Goal: Information Seeking & Learning: Check status

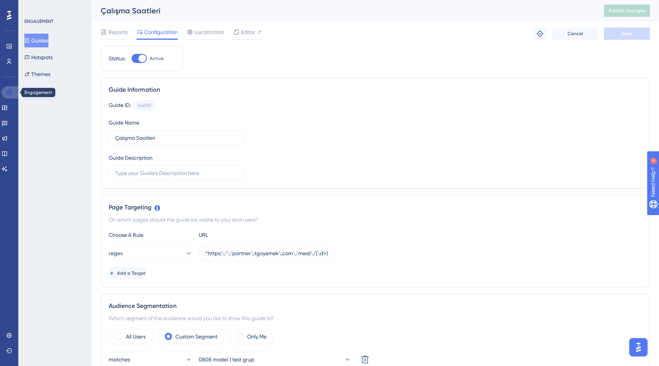
click at [12, 95] on link at bounding box center [11, 92] width 18 height 12
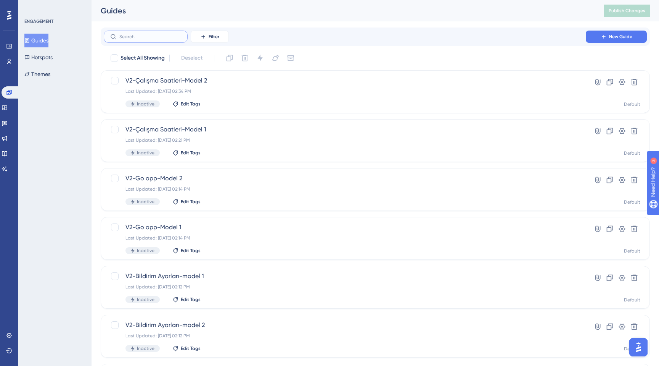
click at [161, 37] on input "text" at bounding box center [150, 36] width 62 height 5
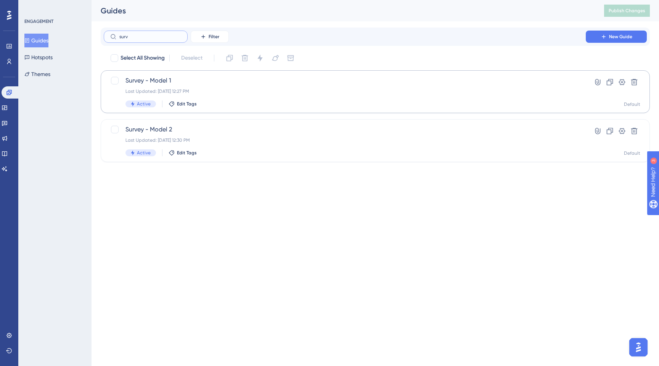
type input "surv"
click at [298, 104] on div "Active Edit Tags" at bounding box center [345, 103] width 439 height 7
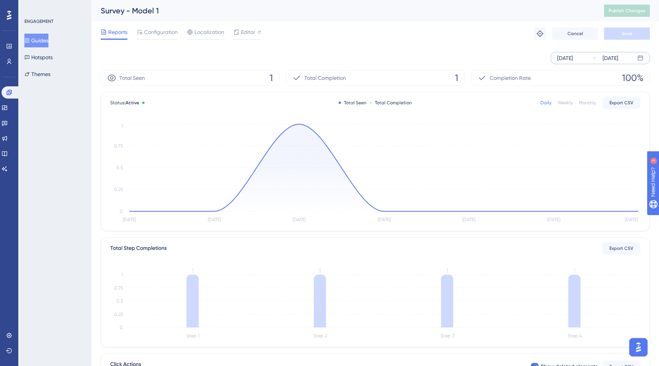
click at [566, 58] on div "[DATE]" at bounding box center [566, 57] width 16 height 9
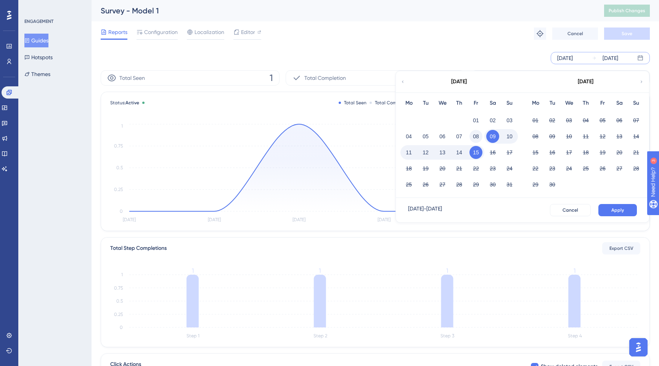
click at [474, 137] on button "08" at bounding box center [476, 136] width 13 height 13
click at [427, 152] on button "12" at bounding box center [425, 152] width 13 height 13
drag, startPoint x: 613, startPoint y: 209, endPoint x: 486, endPoint y: 148, distance: 141.0
click at [486, 148] on div "[DATE] Mo Tu We Th Fr Sa Su 01 02 03 04 05 06 07 08 09 10 11 12 13 14 15 16 17 …" at bounding box center [523, 147] width 254 height 152
click at [614, 204] on button "Apply" at bounding box center [618, 210] width 39 height 12
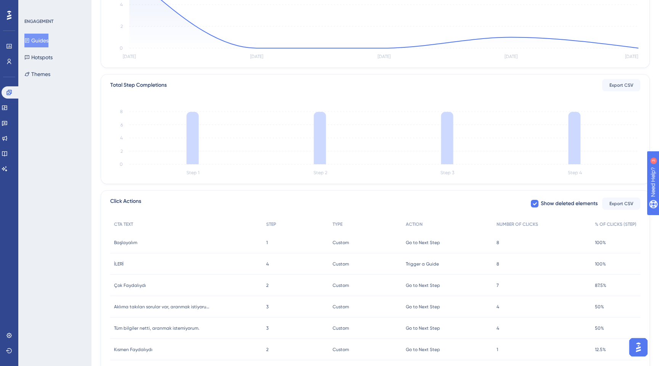
scroll to position [194, 0]
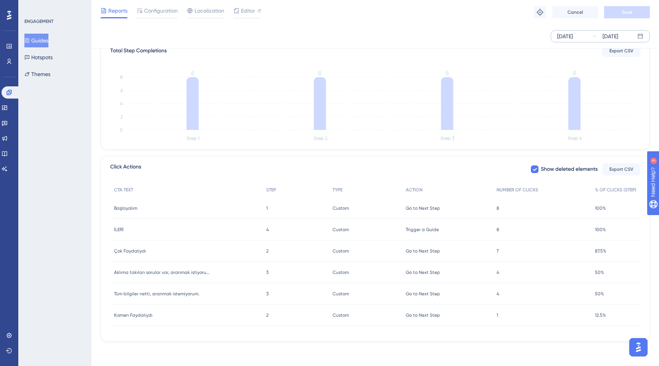
click at [141, 251] on span "Çok Faydalıydı" at bounding box center [130, 251] width 32 height 6
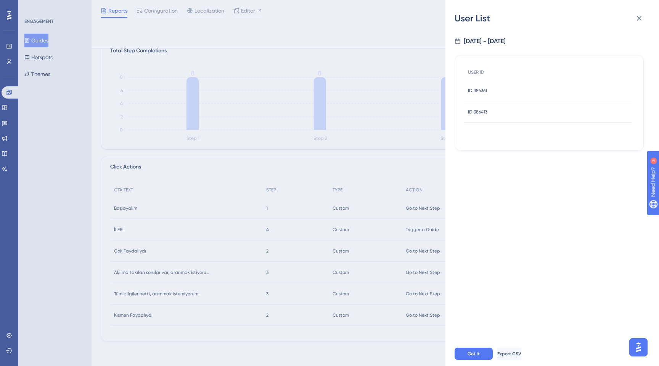
click at [461, 150] on div "[DATE] - [DATE] USER ID ID 386361 ID 386361 ID 386413 ID 386413" at bounding box center [556, 182] width 202 height 317
click at [371, 150] on div "User List [DATE] - [DATE] USER ID ID 386361 ID 386361 ID 386413 ID 386413 Got i…" at bounding box center [329, 183] width 659 height 366
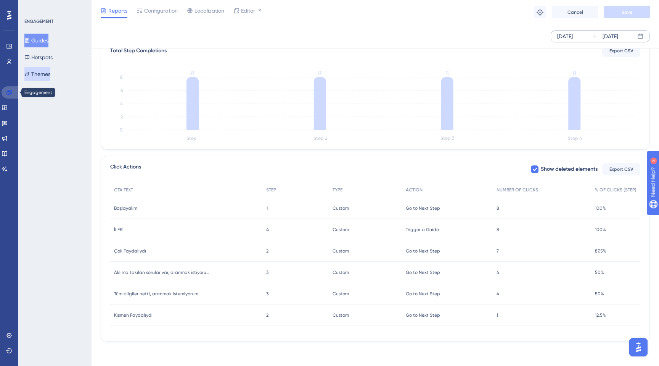
drag, startPoint x: 11, startPoint y: 94, endPoint x: 46, endPoint y: 80, distance: 37.8
click at [11, 94] on icon at bounding box center [9, 92] width 6 height 6
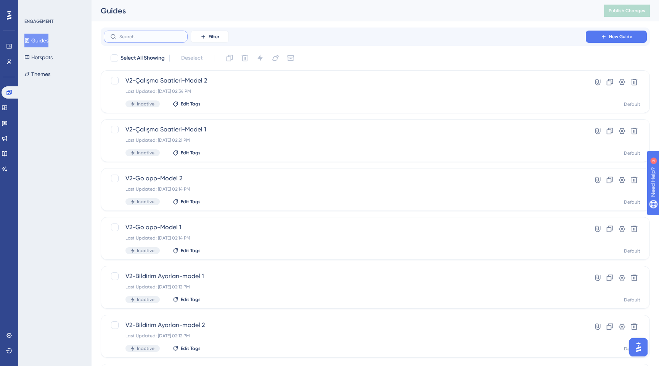
click at [162, 39] on input "text" at bounding box center [150, 36] width 62 height 5
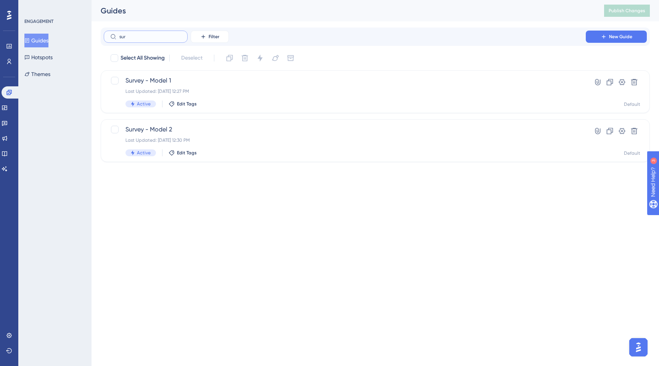
type input "sure"
checkbox input "true"
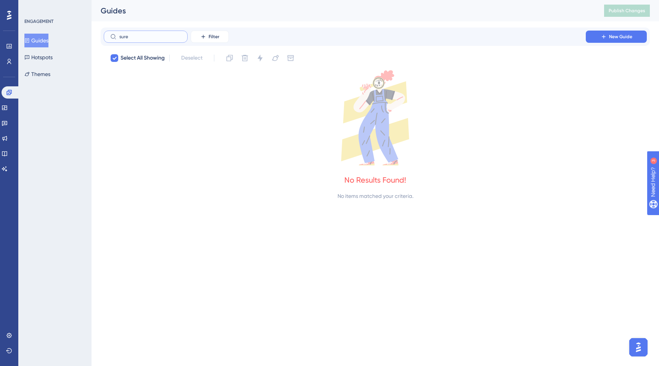
type input "sur"
checkbox input "false"
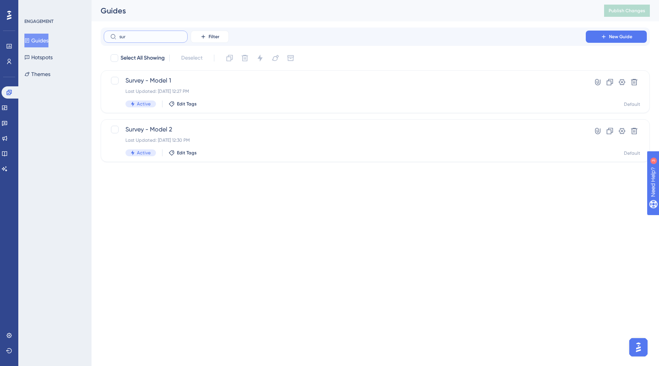
type input "surb"
checkbox input "true"
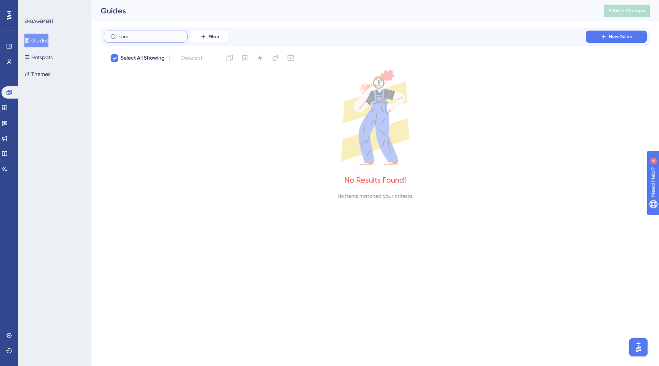
type input "sur"
checkbox input "false"
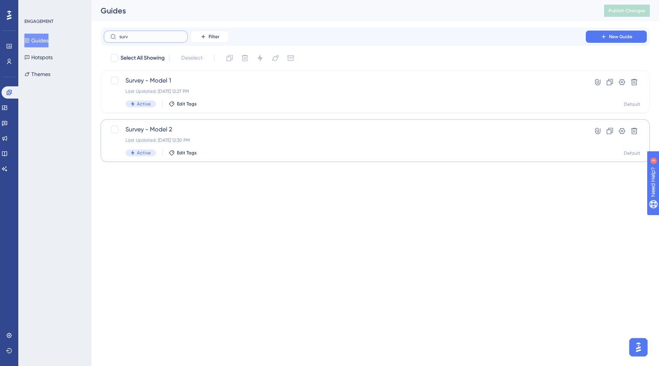
type input "surv"
click at [212, 145] on div "Survey - Model 2 Last Updated: [DATE] 12:30 PM Active Edit Tags" at bounding box center [345, 140] width 439 height 31
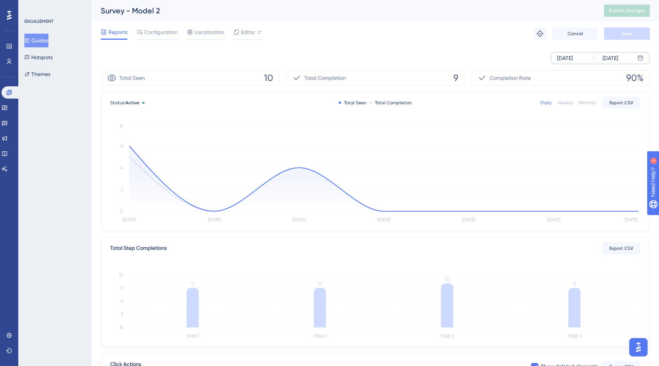
click at [573, 58] on div "[DATE]" at bounding box center [566, 57] width 16 height 9
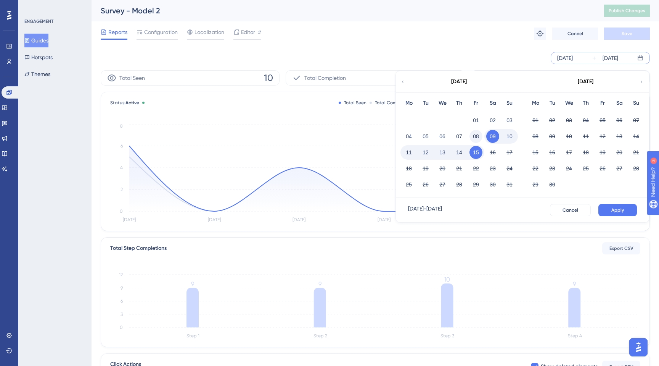
click at [477, 137] on button "08" at bounding box center [476, 136] width 13 height 13
click at [447, 151] on button "13" at bounding box center [442, 152] width 13 height 13
click at [632, 215] on button "Apply" at bounding box center [618, 210] width 39 height 12
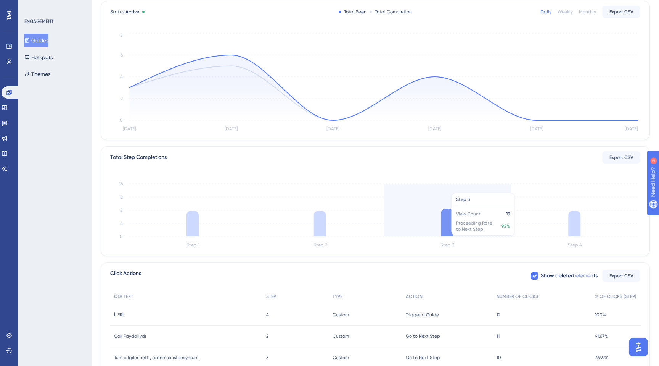
scroll to position [173, 0]
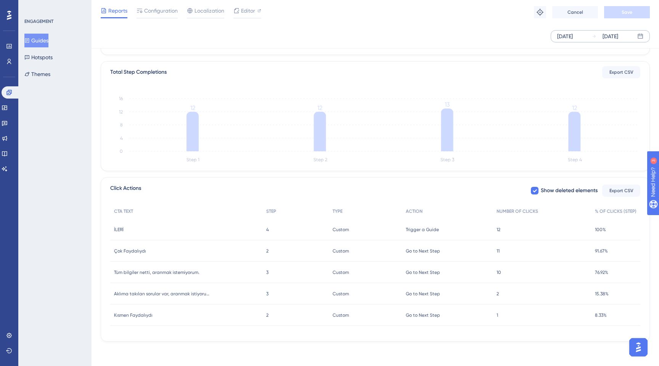
click at [134, 249] on span "Çok Faydalıydı" at bounding box center [130, 251] width 32 height 6
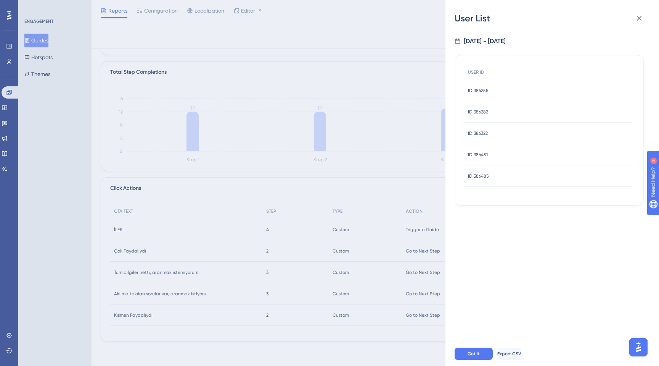
click at [318, 110] on div "User List [DATE] - [DATE] USER ID ID 386255 ID 386255 ID 386282 ID 386282 ID 38…" at bounding box center [329, 183] width 659 height 366
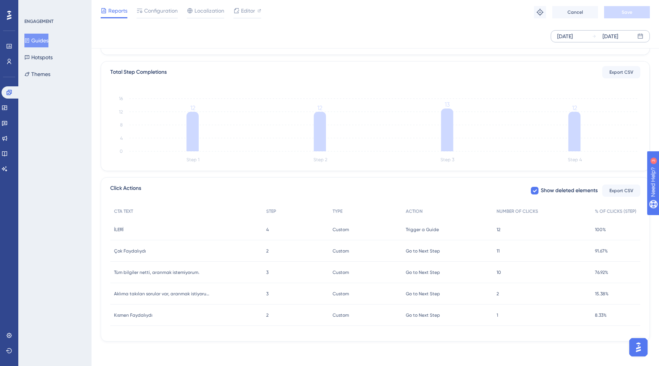
click at [141, 314] on span "Kısmen Faydalıydı" at bounding box center [133, 315] width 39 height 6
click at [141, 314] on div at bounding box center [329, 183] width 659 height 366
click at [141, 314] on span "Kısmen Faydalıydı" at bounding box center [133, 315] width 39 height 6
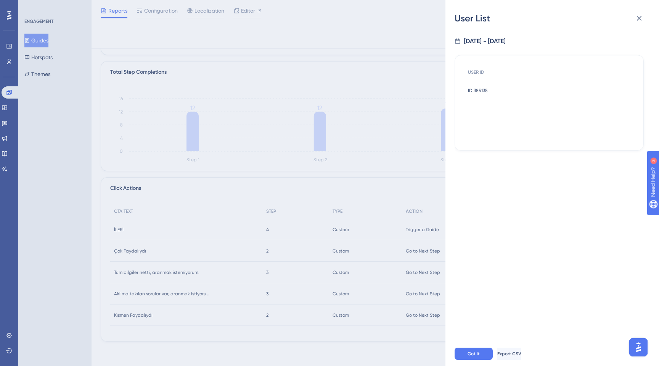
click at [0, 104] on div "User List [DATE] - [DATE] USER ID ID 385135 ID 385135 Got it Export CSV" at bounding box center [329, 183] width 659 height 366
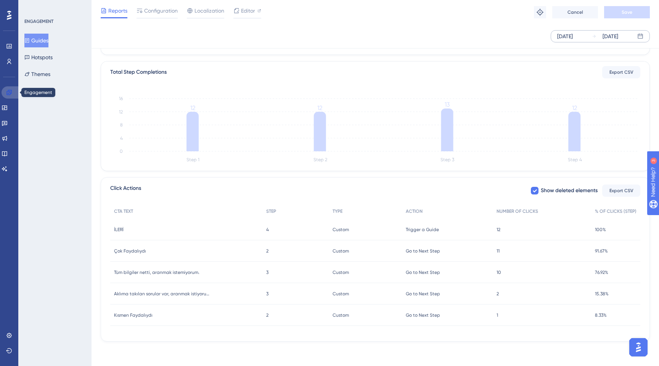
click at [7, 94] on icon at bounding box center [9, 92] width 6 height 6
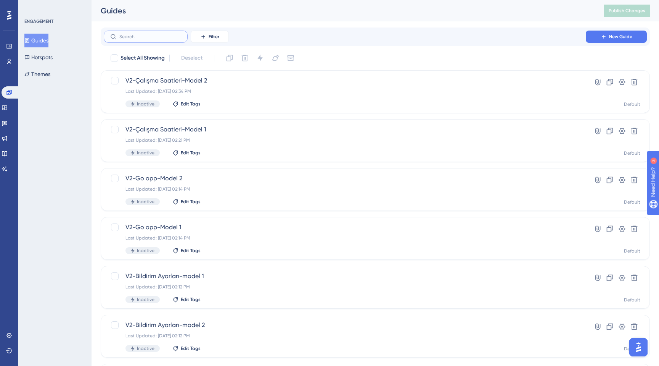
click at [173, 39] on input "text" at bounding box center [150, 36] width 62 height 5
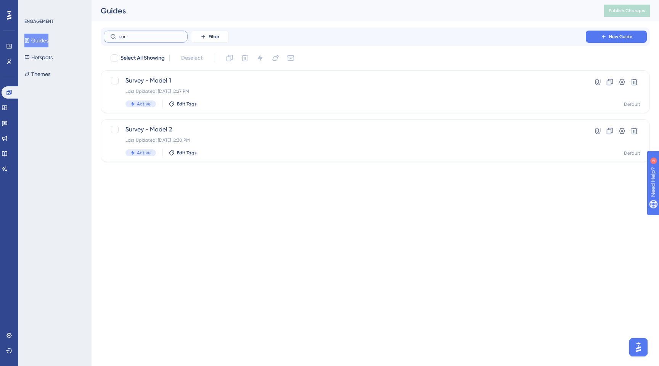
type input "surb"
checkbox input "true"
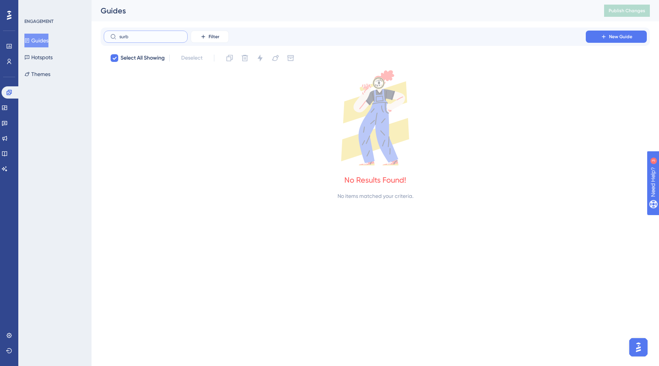
type input "sur"
checkbox input "false"
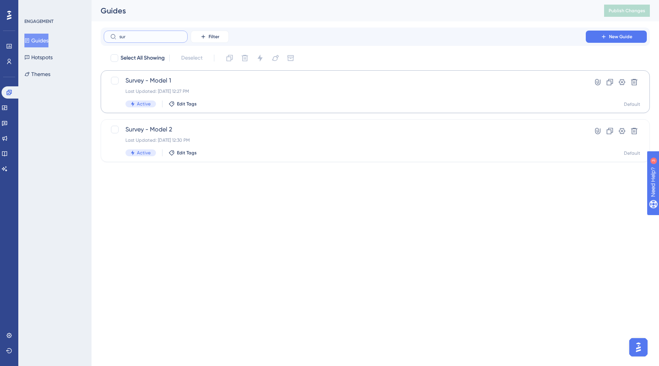
type input "sur"
click at [190, 89] on div "Last Updated: [DATE] 12:27 PM" at bounding box center [345, 91] width 439 height 6
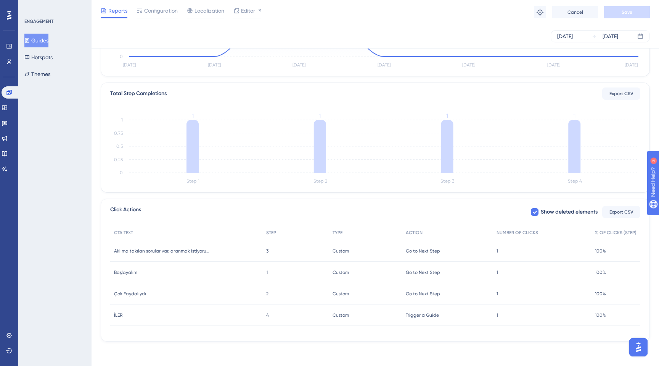
scroll to position [103, 0]
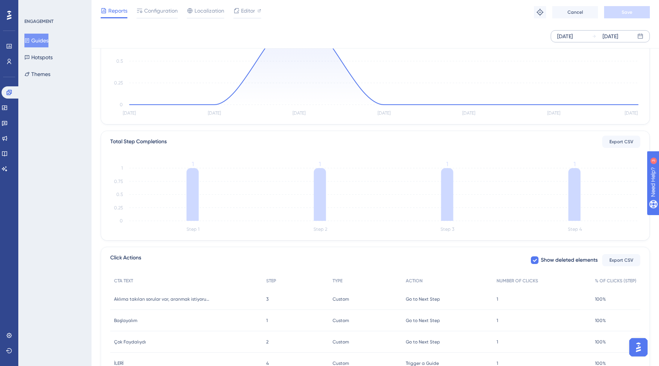
click at [573, 35] on div "[DATE]" at bounding box center [566, 36] width 16 height 9
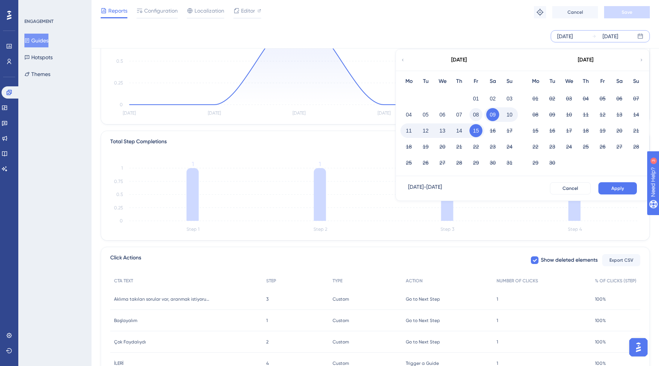
click at [474, 116] on button "08" at bounding box center [476, 114] width 13 height 13
click at [455, 135] on button "14" at bounding box center [459, 130] width 13 height 13
click at [613, 187] on span "Apply" at bounding box center [618, 188] width 13 height 6
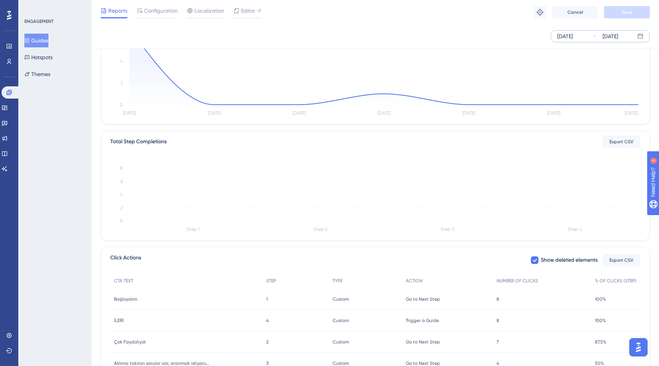
scroll to position [194, 0]
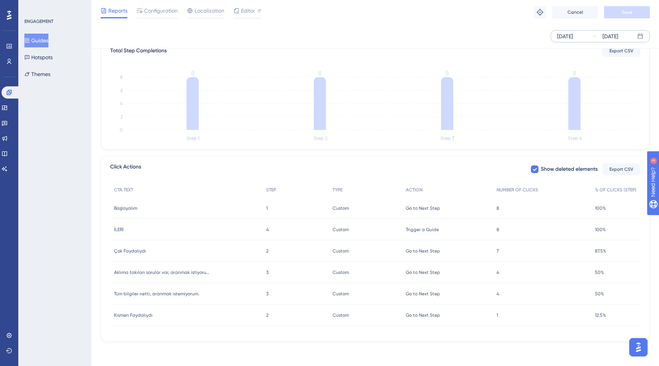
click at [144, 314] on span "Kısmen Faydalıydı" at bounding box center [133, 315] width 39 height 6
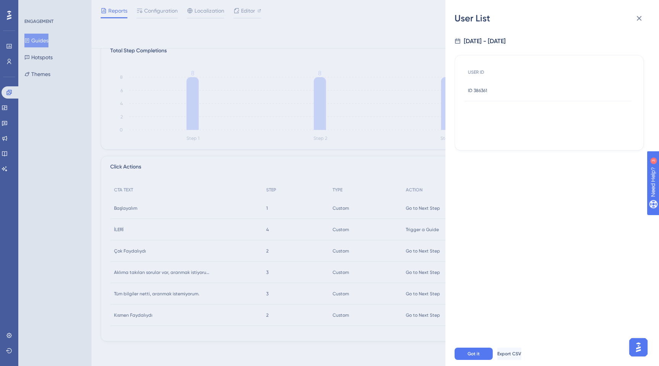
click at [417, 37] on div "User List [DATE] - [DATE] USER ID ID 386361 ID 386361 Got it Export CSV" at bounding box center [329, 183] width 659 height 366
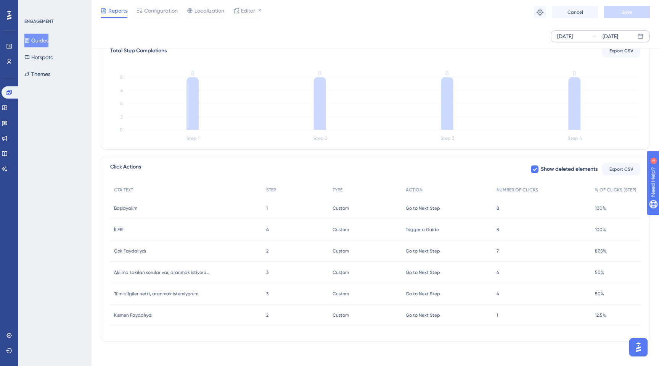
click at [114, 11] on span "Reports" at bounding box center [117, 10] width 19 height 9
click at [182, 273] on span "Aklıma takılan sorular var, aranmak istiyorum." at bounding box center [161, 272] width 95 height 6
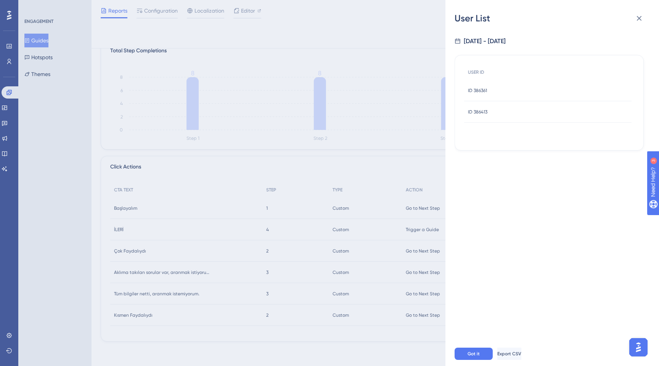
click at [363, 202] on div "User List [DATE] - [DATE] USER ID ID 386361 ID 386361 ID 386413 ID 386413 Got i…" at bounding box center [329, 183] width 659 height 366
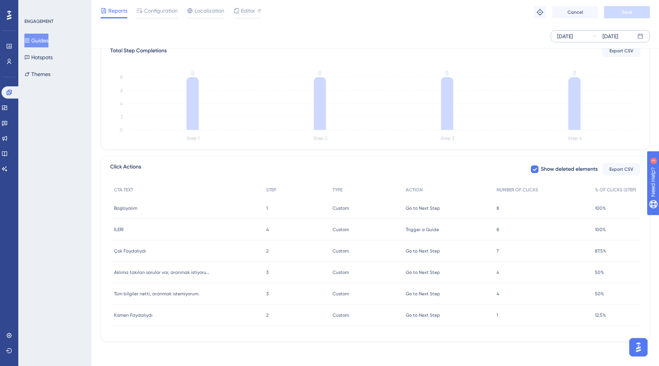
click at [168, 294] on span "Tüm bilgiler netti, aranmak istemiyorum." at bounding box center [156, 293] width 85 height 6
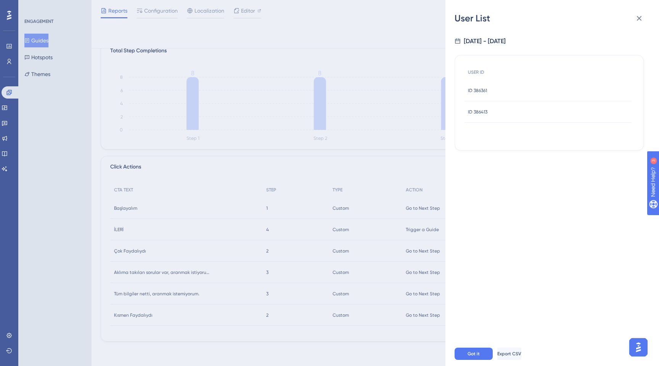
click at [327, 202] on div "User List [DATE] - [DATE] USER ID ID 386361 ID 386361 ID 386413 ID 386413 Got i…" at bounding box center [329, 183] width 659 height 366
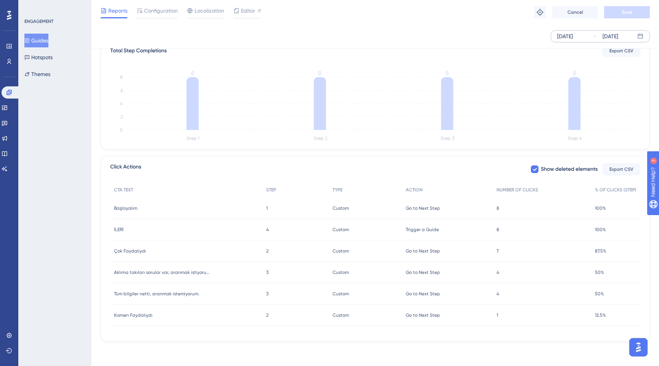
click at [166, 271] on span "Aklıma takılan sorular var, aranmak istiyorum." at bounding box center [161, 272] width 95 height 6
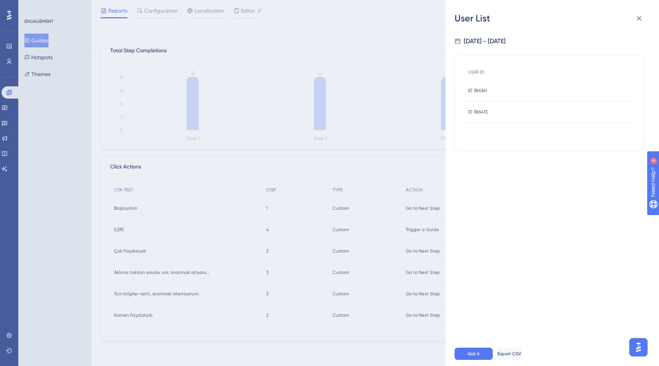
click at [212, 214] on div "User List [DATE] - [DATE] USER ID ID 386361 ID 386361 ID 386413 ID 386413 Got i…" at bounding box center [329, 183] width 659 height 366
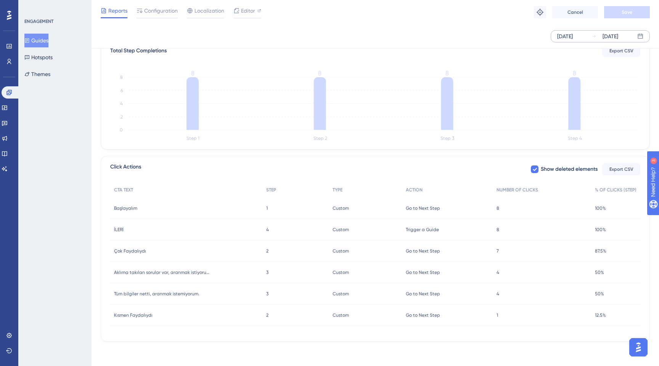
scroll to position [0, 0]
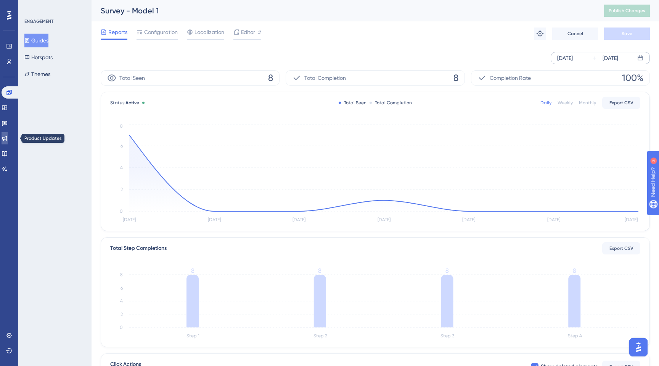
click at [7, 137] on icon at bounding box center [4, 138] width 5 height 5
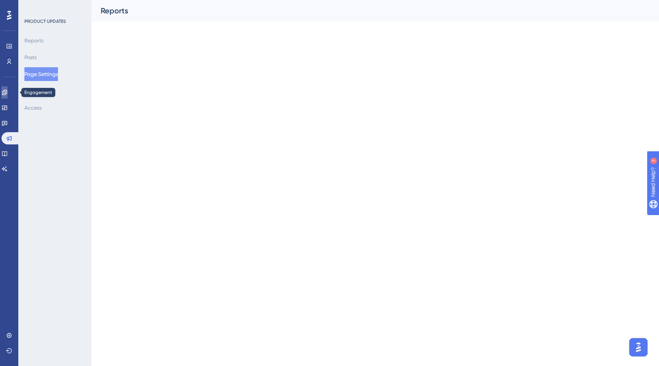
click at [8, 94] on link at bounding box center [5, 92] width 6 height 12
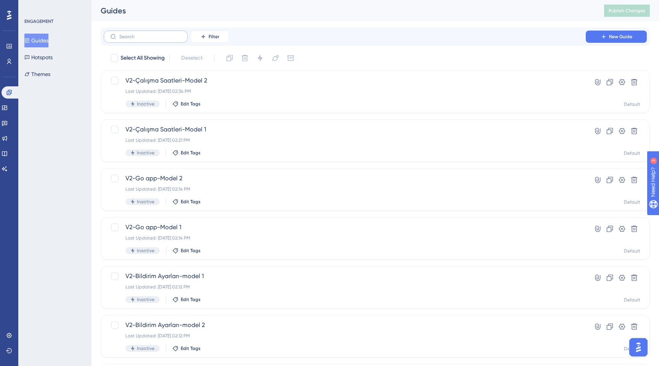
click at [173, 32] on label at bounding box center [146, 37] width 84 height 12
click at [173, 34] on input "text" at bounding box center [150, 36] width 62 height 5
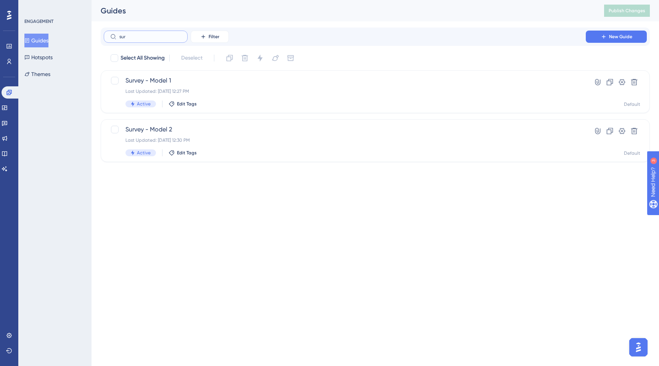
type input "surb"
checkbox input "true"
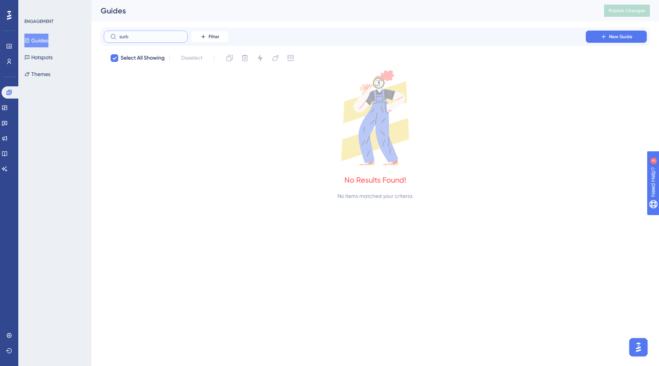
type input "sur"
checkbox input "false"
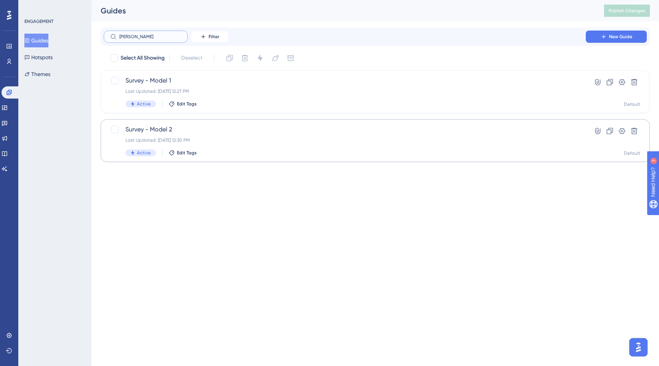
type input "[PERSON_NAME]"
click at [211, 124] on div "Survey - Model 2 Last Updated: [DATE] 12:30 PM Active Edit Tags Hyperlink Clone…" at bounding box center [376, 140] width 550 height 43
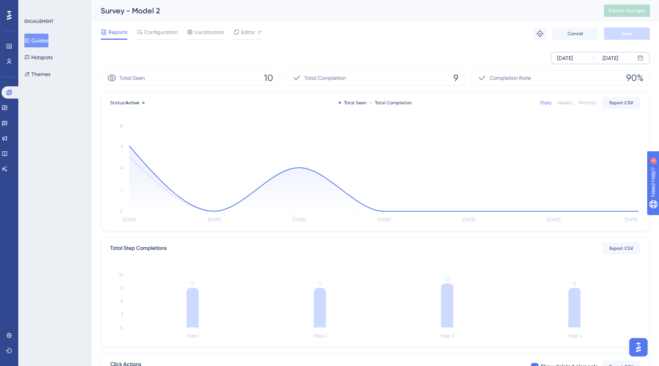
click at [573, 54] on div "[DATE]" at bounding box center [566, 57] width 16 height 9
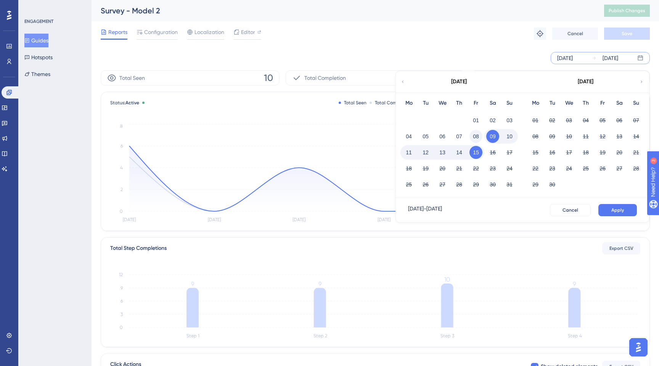
click at [474, 138] on button "08" at bounding box center [476, 136] width 13 height 13
click at [474, 156] on button "15" at bounding box center [476, 152] width 13 height 13
click at [478, 153] on button "15" at bounding box center [476, 152] width 13 height 13
click at [624, 210] on button "Apply" at bounding box center [618, 210] width 39 height 12
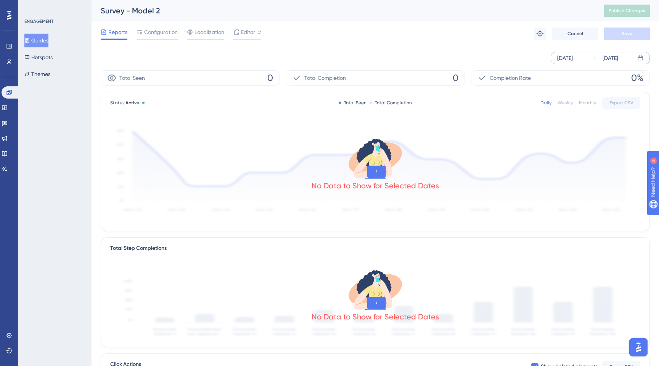
click at [572, 60] on div "[DATE]" at bounding box center [566, 57] width 16 height 9
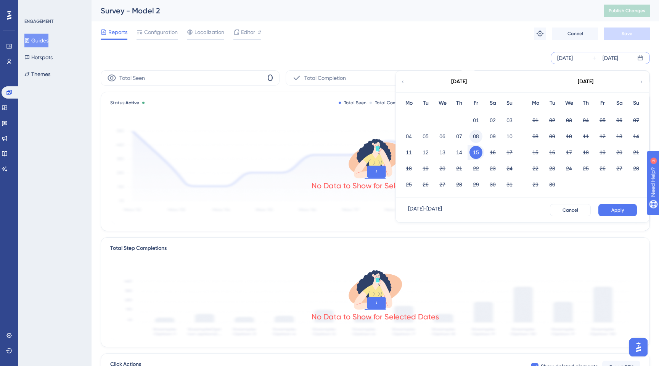
click at [474, 136] on button "08" at bounding box center [476, 136] width 13 height 13
click at [474, 153] on button "15" at bounding box center [476, 152] width 13 height 13
click at [618, 213] on span "Apply" at bounding box center [618, 210] width 13 height 6
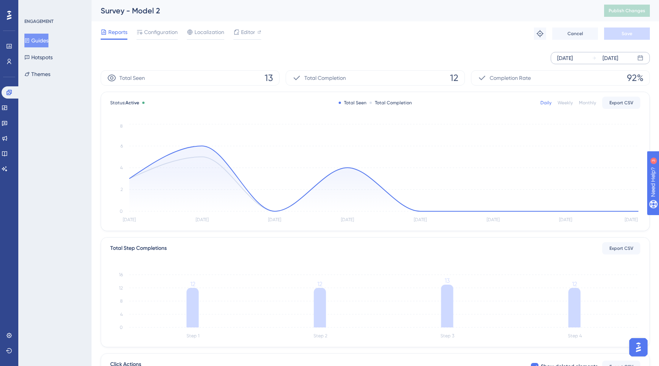
scroll to position [173, 0]
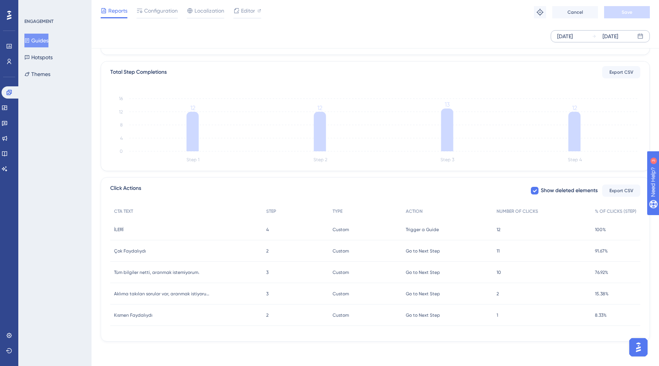
click at [184, 272] on span "Tüm bilgiler netti, aranmak istemiyorum." at bounding box center [156, 272] width 85 height 6
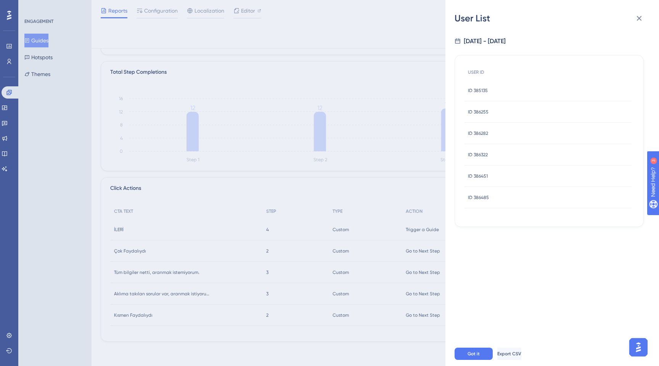
click at [370, 188] on div "User List [DATE] - [DATE] USER ID ID 385135 ID 385135 ID 386255 ID 386255 ID 38…" at bounding box center [329, 183] width 659 height 366
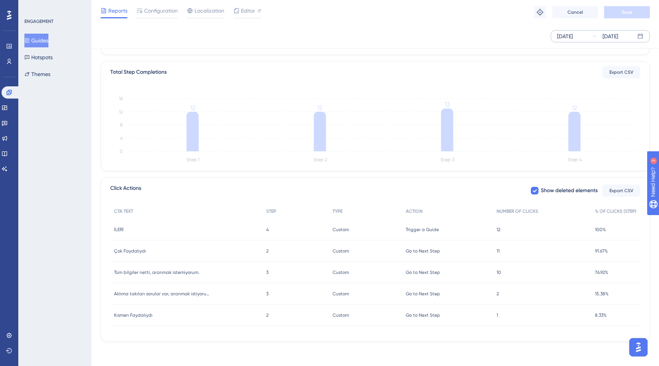
click at [180, 296] on span "Aklıma takılan sorular var, aranmak istiyorum." at bounding box center [161, 293] width 95 height 6
